Goal: Ask a question

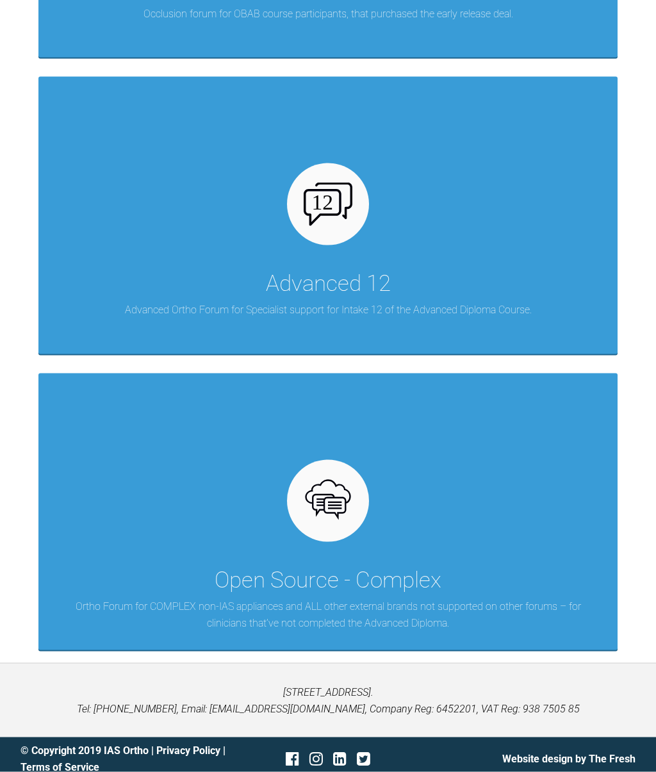
scroll to position [1993, 0]
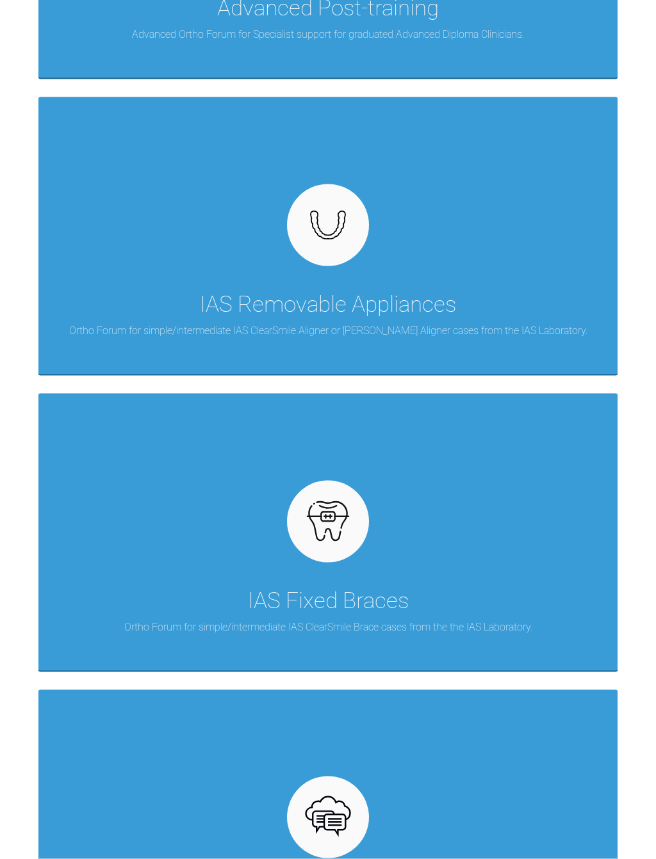
scroll to position [491, 0]
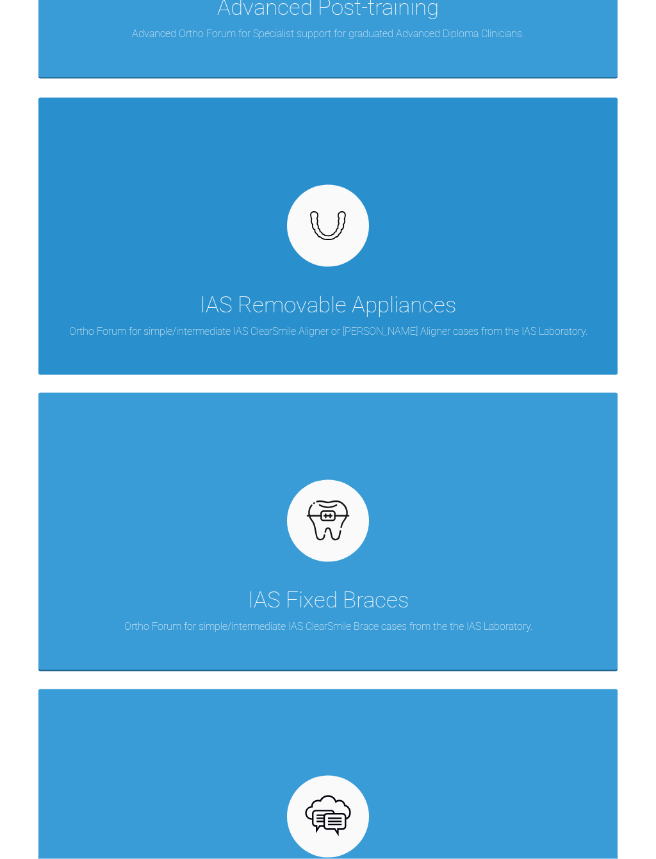
click at [380, 295] on div "IAS Removable Appliances" at bounding box center [328, 305] width 256 height 36
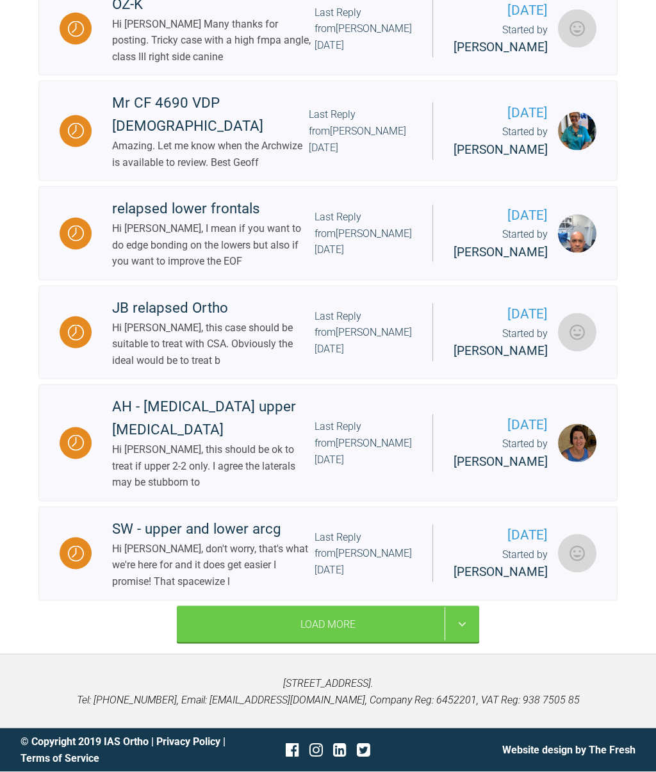
scroll to position [1106, 0]
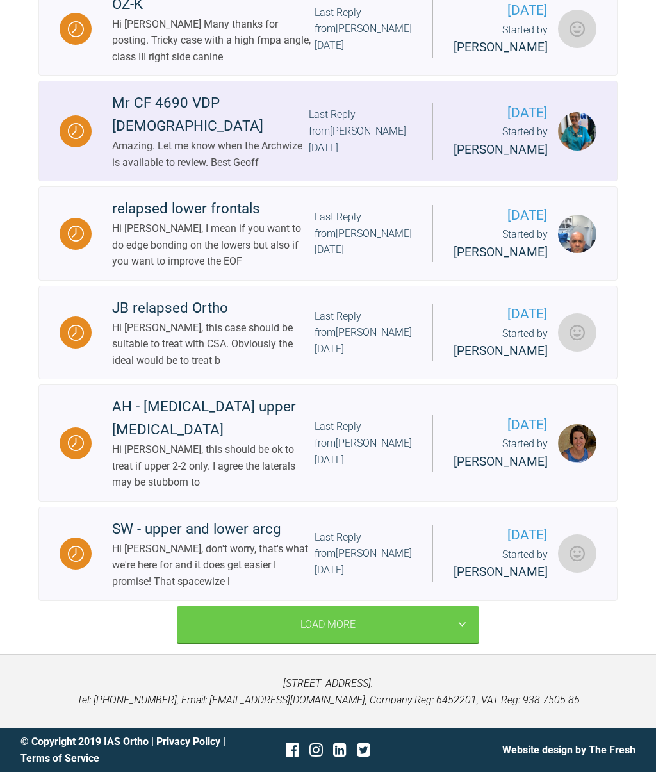
click at [83, 139] on img at bounding box center [76, 131] width 16 height 16
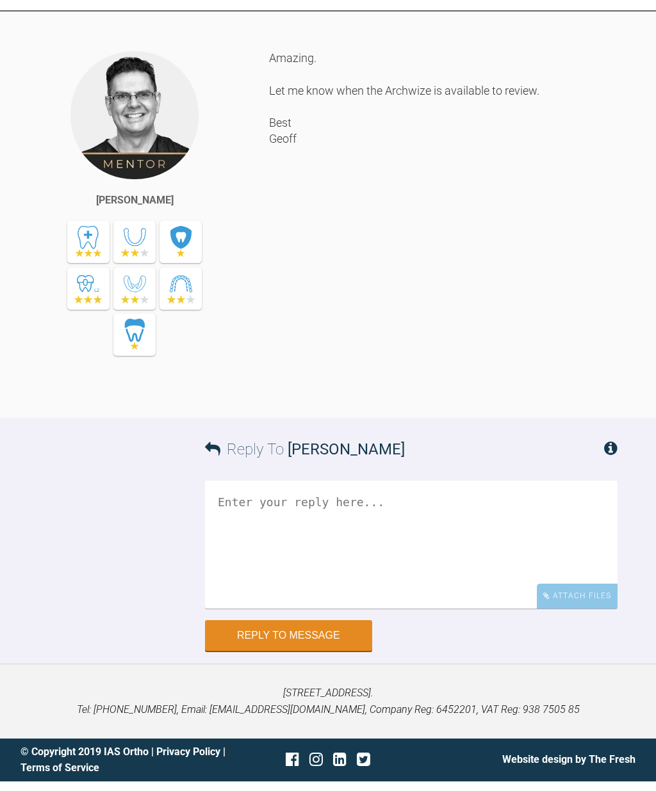
scroll to position [2696, 0]
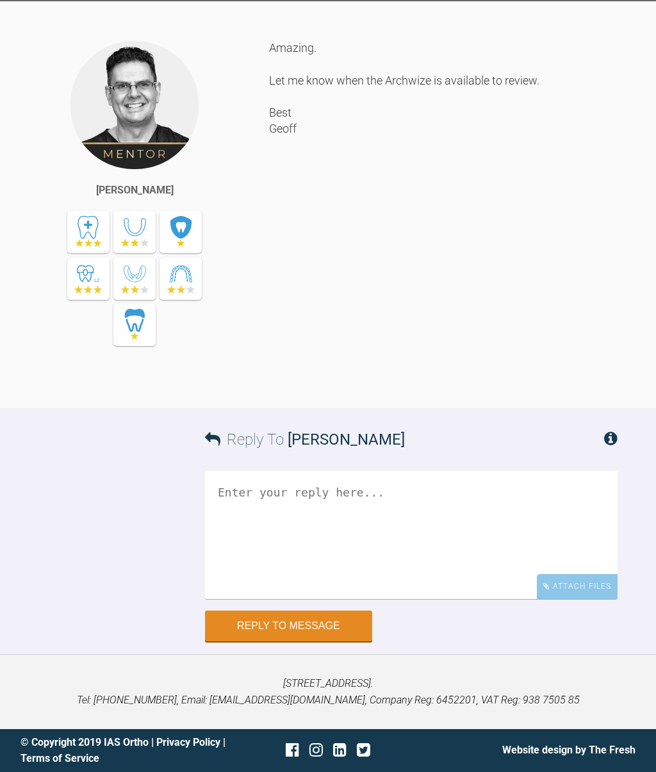
click at [253, 519] on textarea at bounding box center [411, 535] width 412 height 128
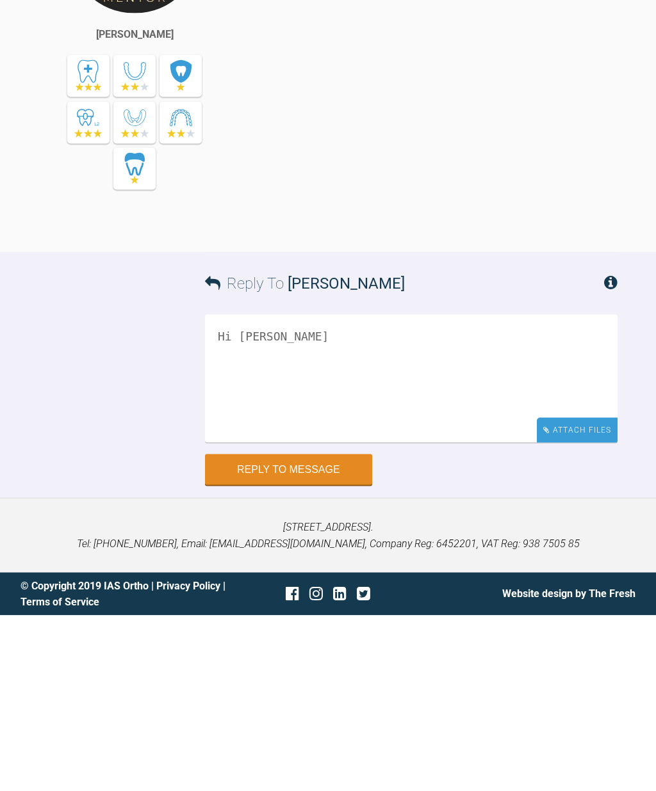
type textarea "Hi Geoff"
click at [589, 594] on div "Attach Files" at bounding box center [577, 606] width 81 height 25
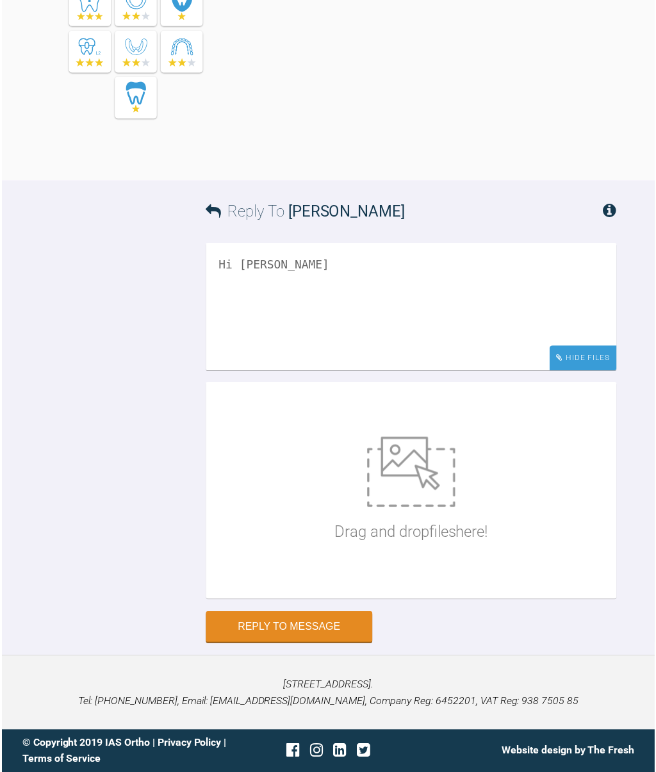
scroll to position [2731, 0]
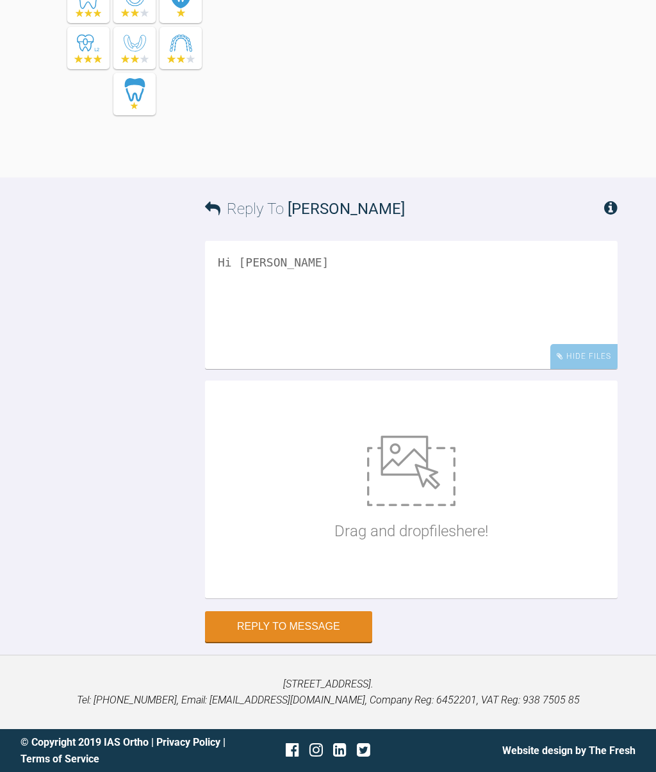
click at [407, 506] on img at bounding box center [411, 470] width 88 height 70
type input "C:\fakepath\api.support.iasortho.com.doc"
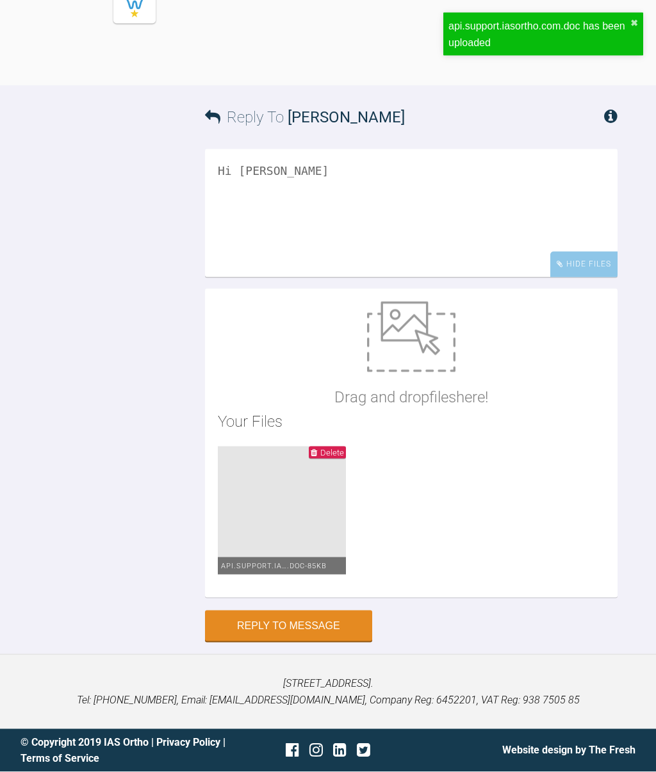
scroll to position [2917, 0]
click at [332, 457] on span "Delete" at bounding box center [332, 453] width 24 height 10
